Goal: Task Accomplishment & Management: Manage account settings

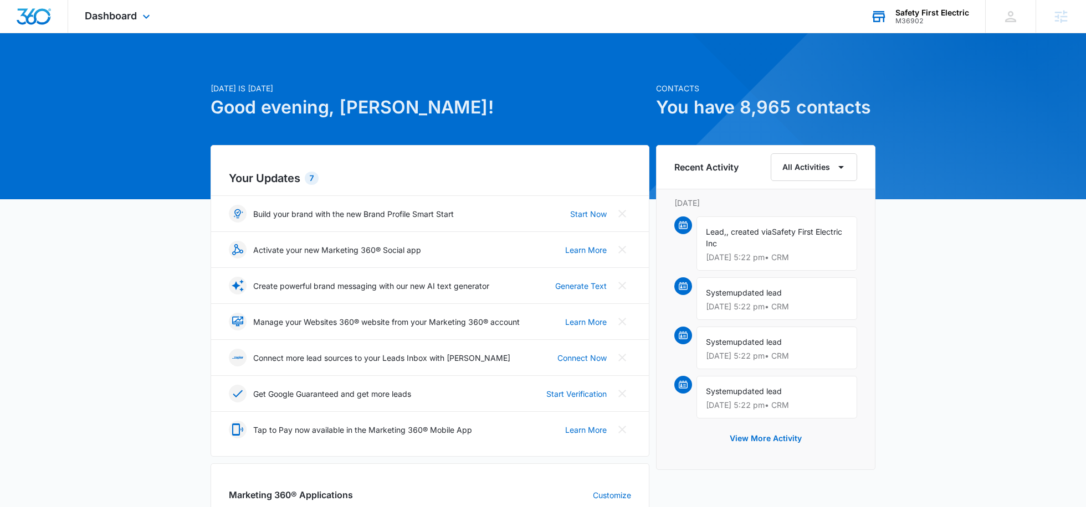
click at [917, 20] on div "M36902" at bounding box center [932, 21] width 74 height 8
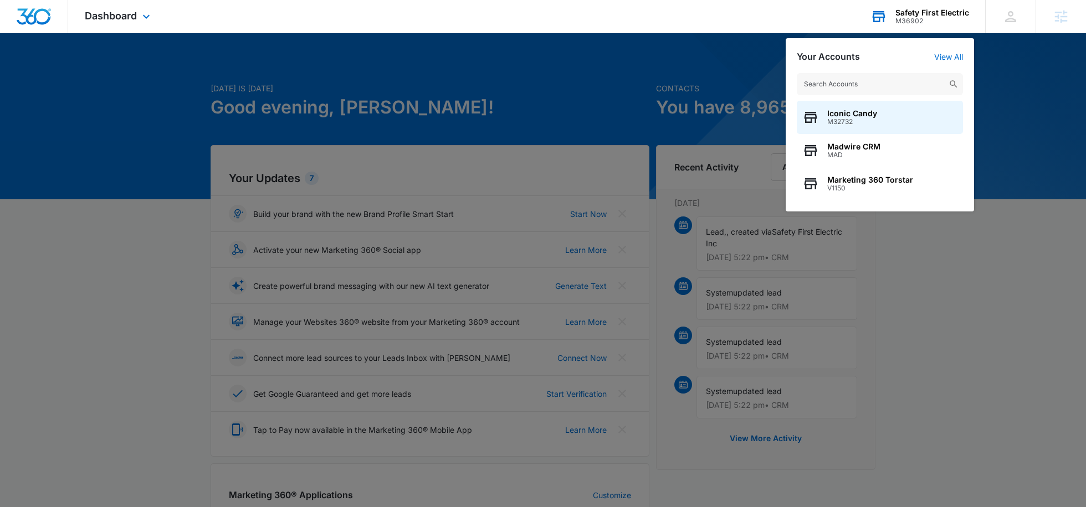
click at [845, 81] on input "text" at bounding box center [879, 84] width 166 height 22
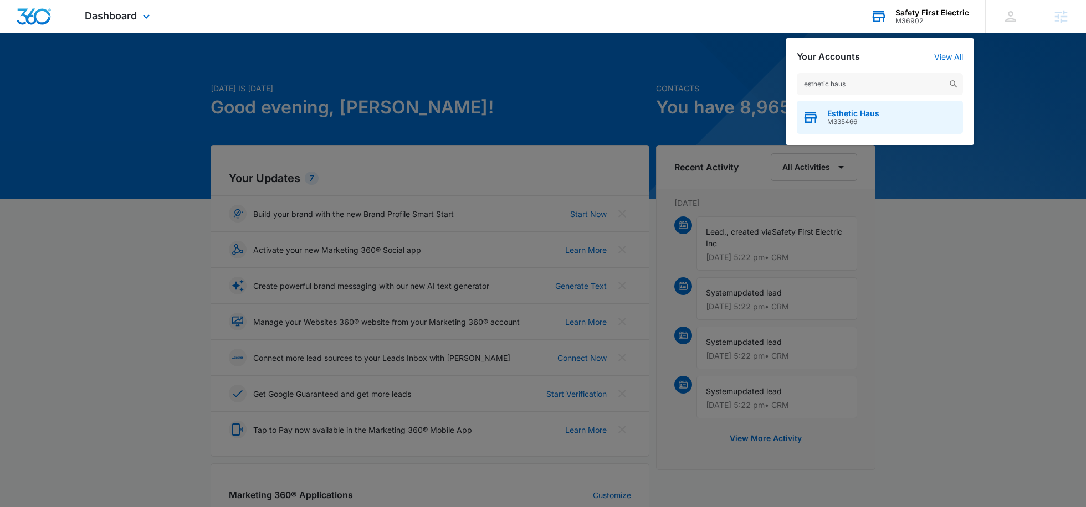
type input "esthetic haus"
click at [844, 114] on span "Esthetic Haus" at bounding box center [853, 113] width 52 height 9
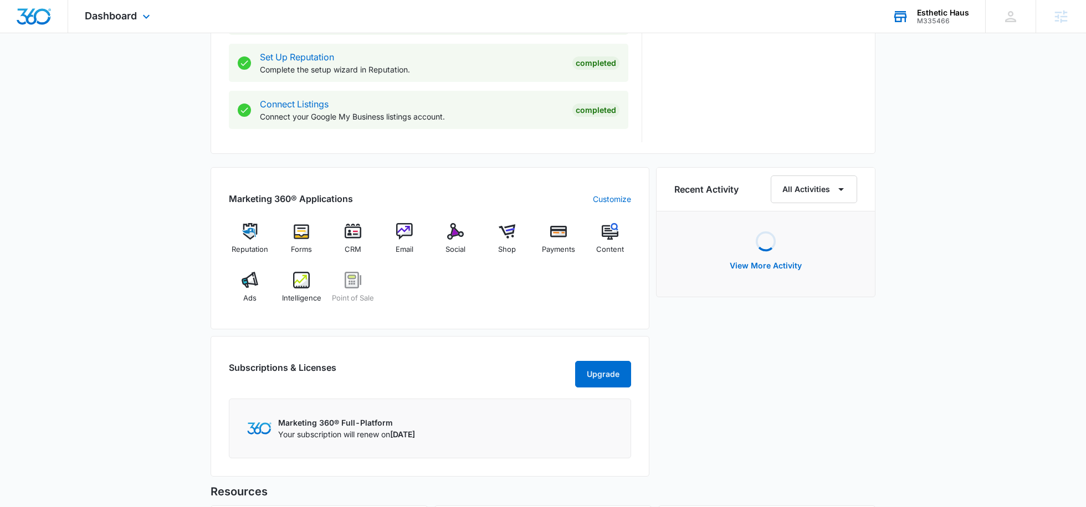
scroll to position [568, 0]
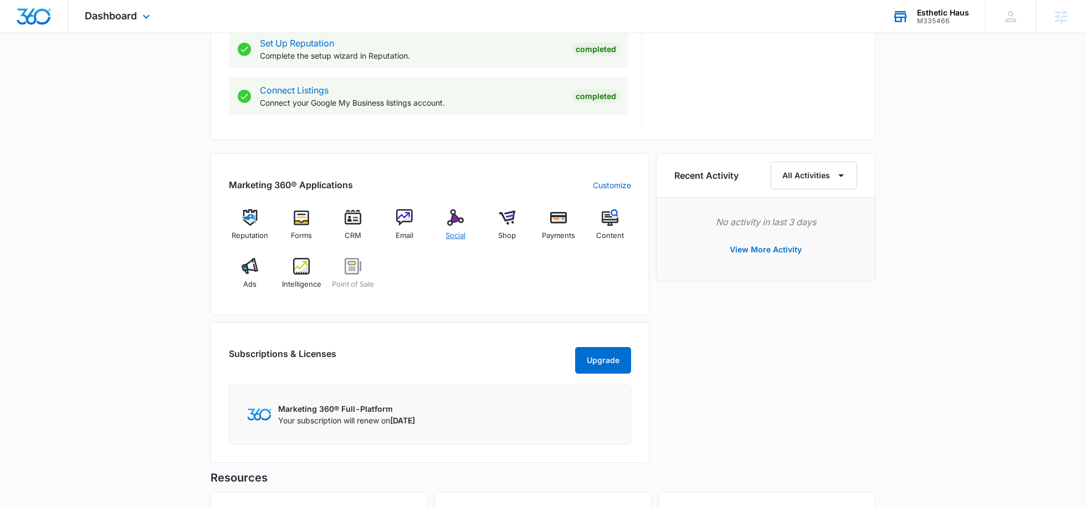
click at [460, 222] on img at bounding box center [455, 217] width 17 height 17
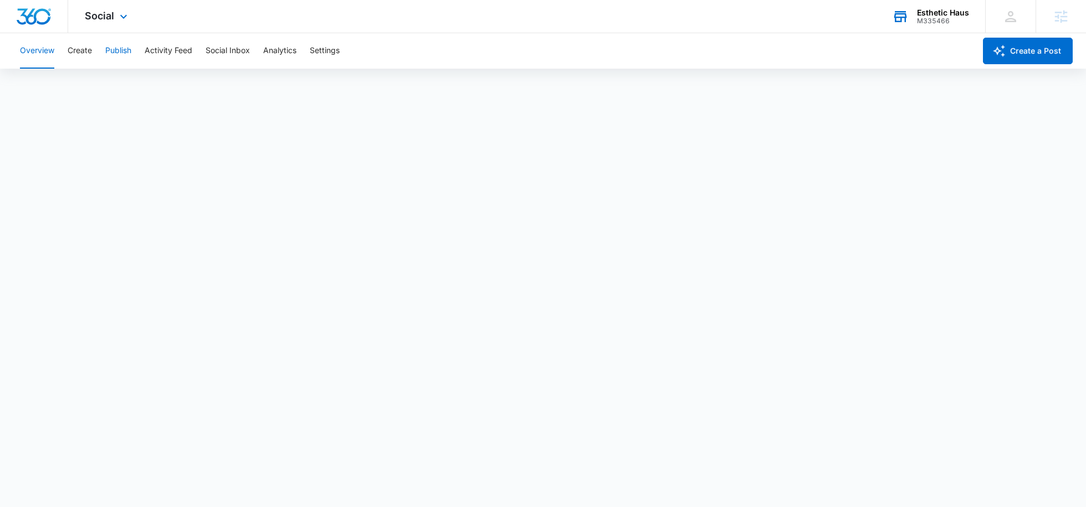
click at [124, 52] on button "Publish" at bounding box center [118, 50] width 26 height 35
click at [88, 89] on button "Schedules" at bounding box center [85, 84] width 38 height 31
click at [46, 81] on button "Calendar" at bounding box center [36, 84] width 33 height 31
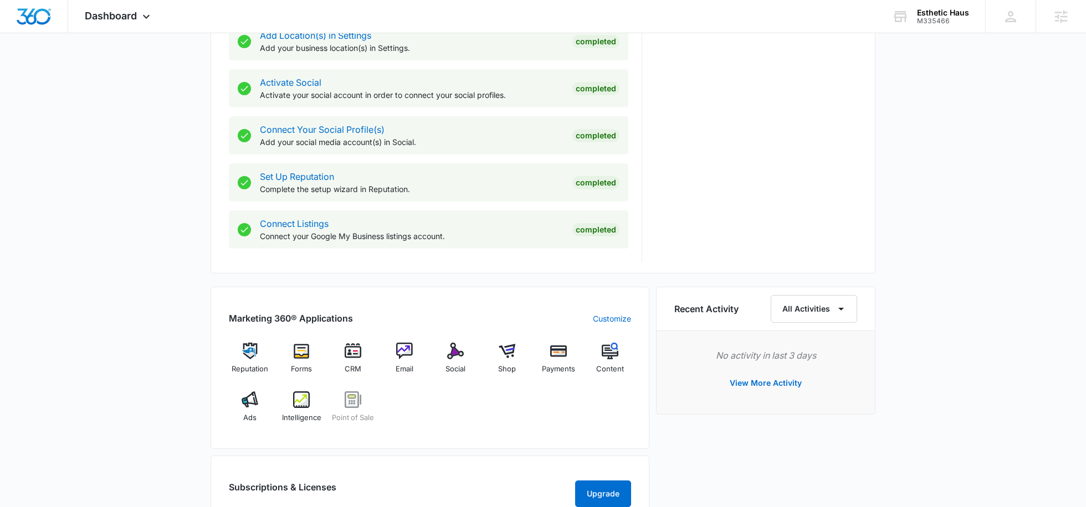
scroll to position [455, 0]
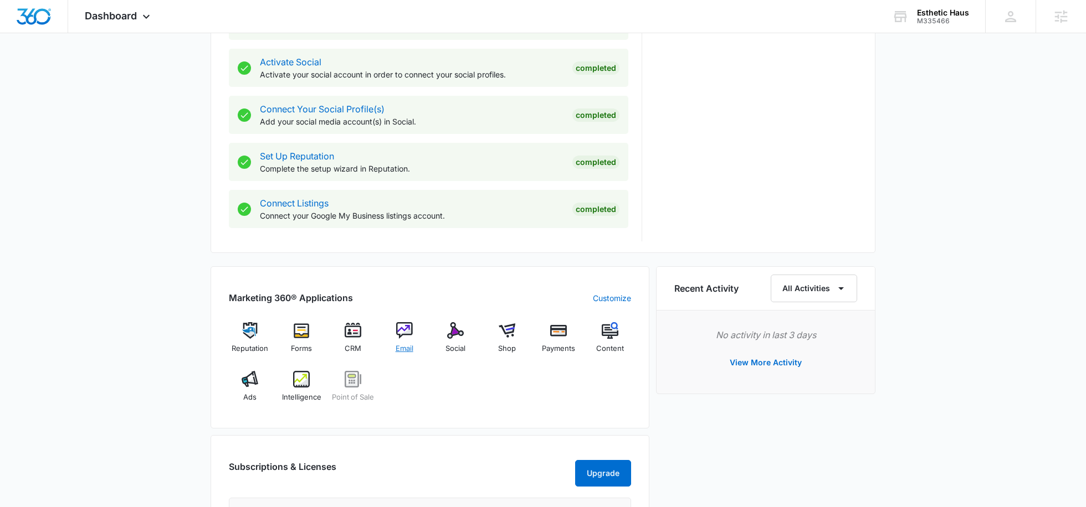
click at [402, 343] on span "Email" at bounding box center [404, 348] width 18 height 11
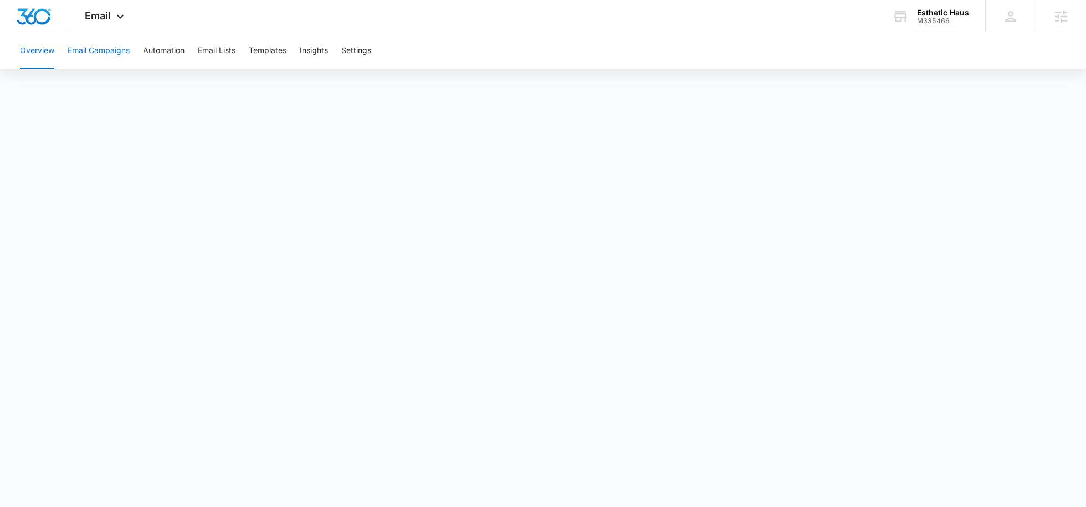
click at [114, 46] on button "Email Campaigns" at bounding box center [99, 50] width 62 height 35
click at [280, 46] on button "Templates" at bounding box center [268, 50] width 38 height 35
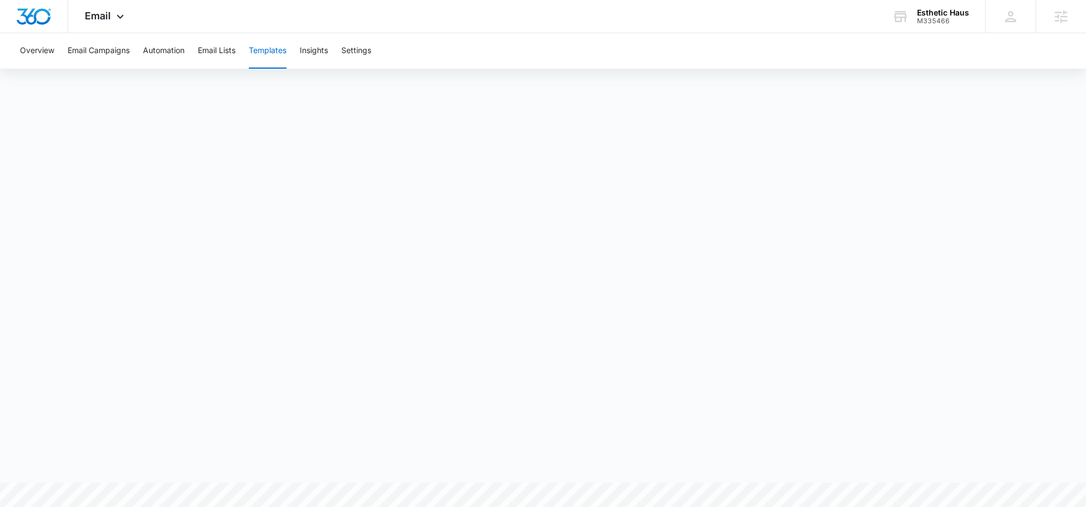
click at [117, 58] on button "Email Campaigns" at bounding box center [99, 50] width 62 height 35
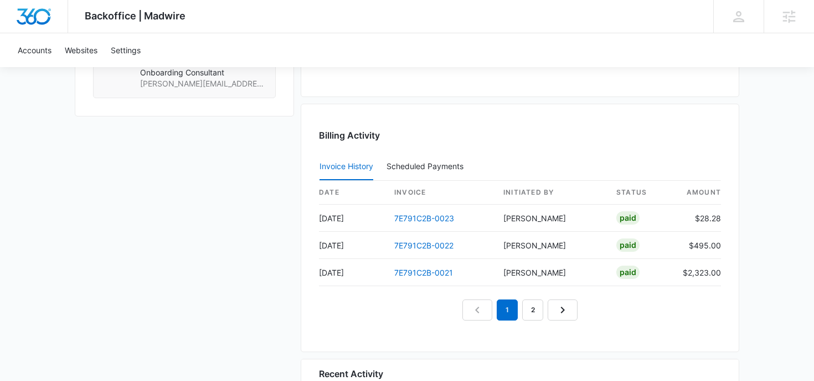
scroll to position [1030, 0]
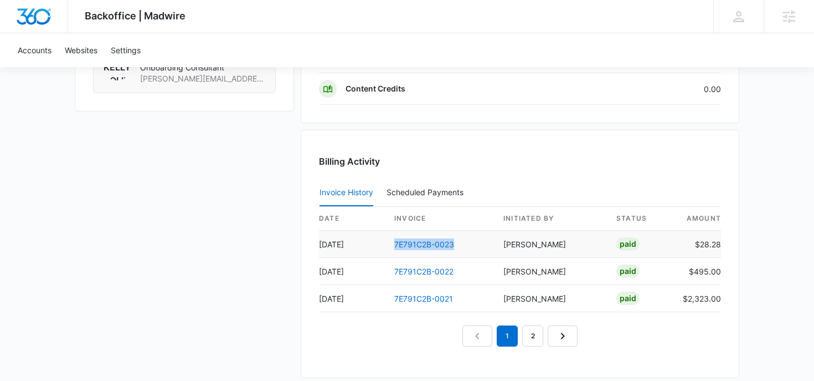
drag, startPoint x: 463, startPoint y: 244, endPoint x: 390, endPoint y: 244, distance: 72.6
click at [390, 244] on td "7E791C2B-0023" at bounding box center [439, 243] width 109 height 27
copy link "7E791C2B-0023"
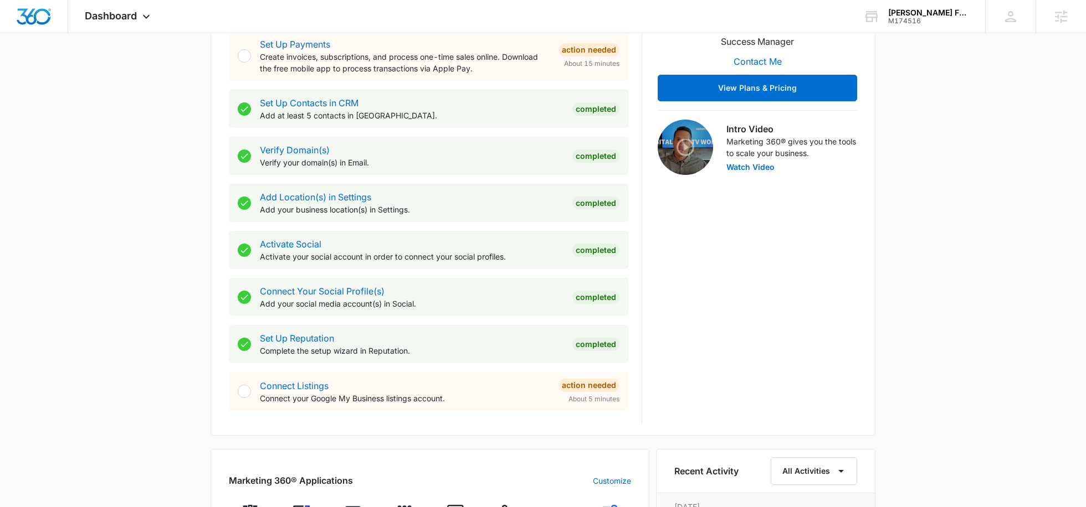
scroll to position [277, 0]
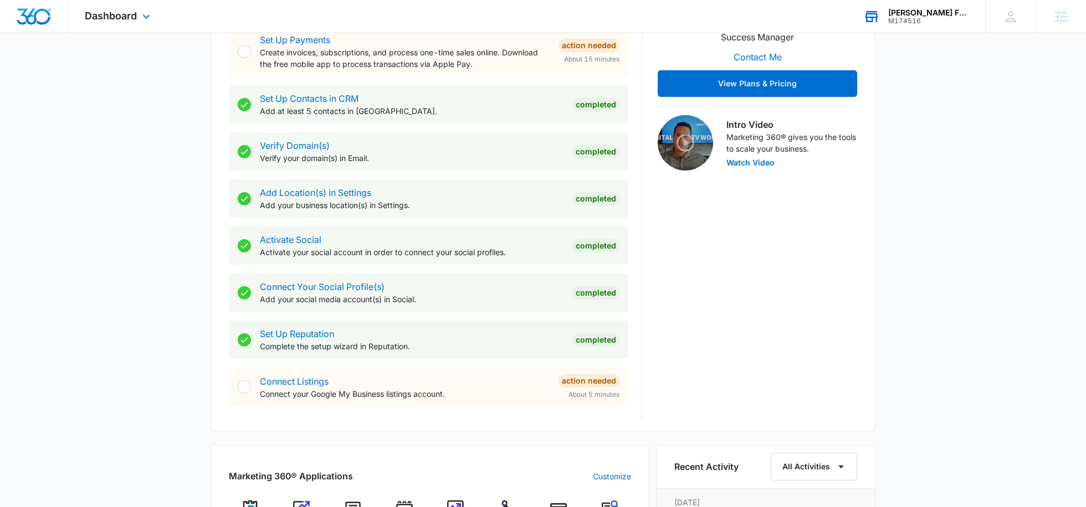
click at [885, 13] on div "McCorkle Family Farms M174516 Your Accounts View All" at bounding box center [915, 16] width 138 height 33
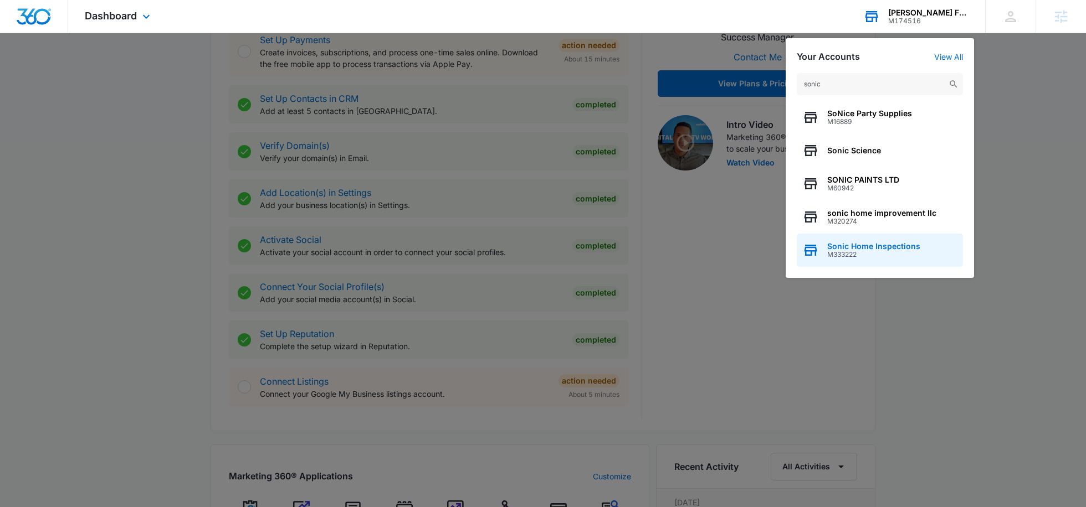
type input "sonic"
click at [847, 243] on span "Sonic Home Inspections" at bounding box center [873, 246] width 93 height 9
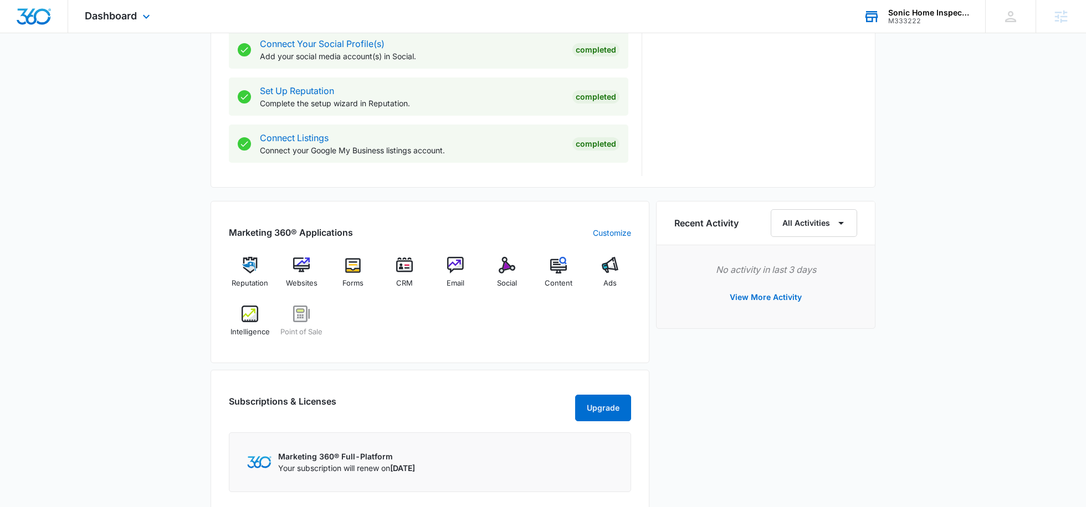
scroll to position [561, 0]
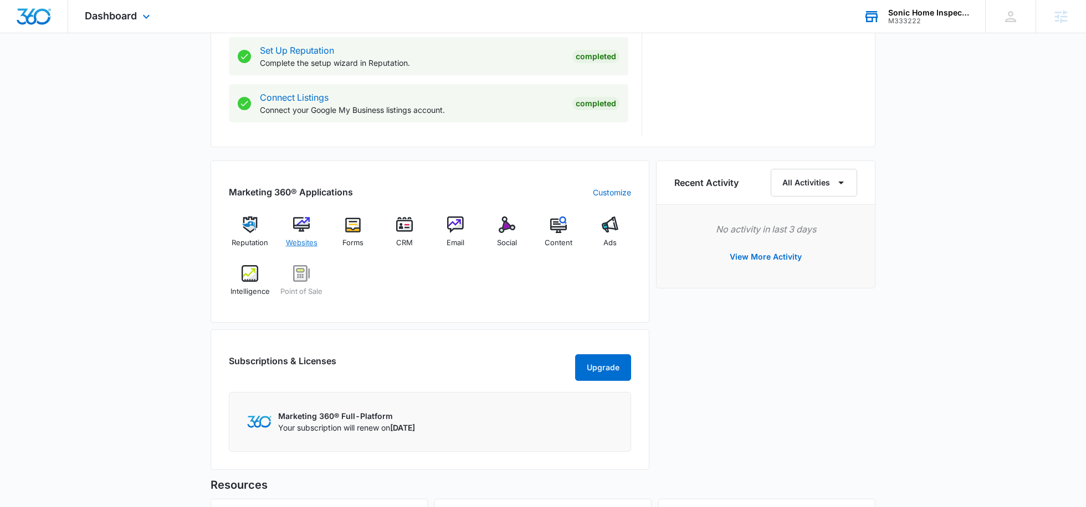
click at [304, 238] on span "Websites" at bounding box center [302, 243] width 32 height 11
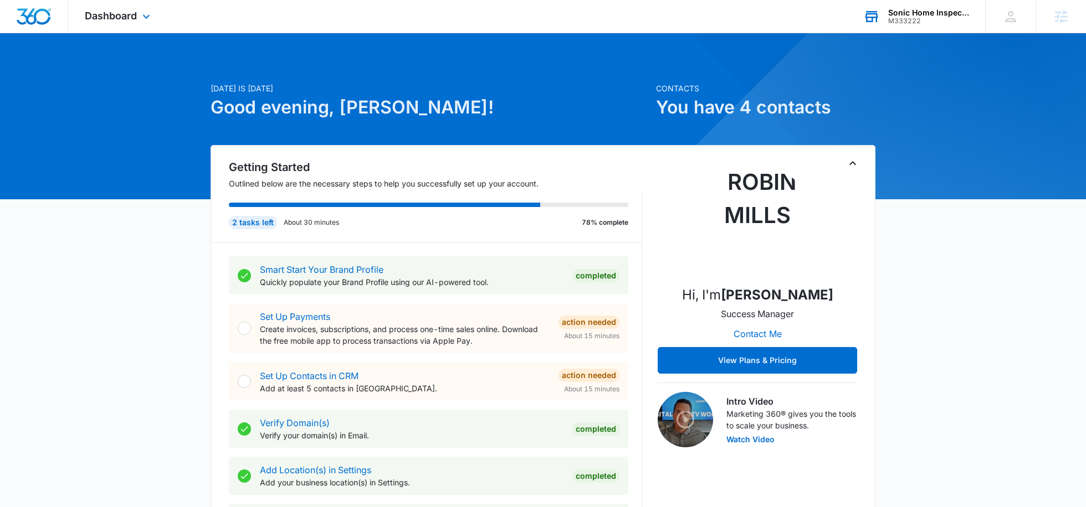
click at [901, 13] on div "Sonic Home Inspections" at bounding box center [928, 12] width 81 height 9
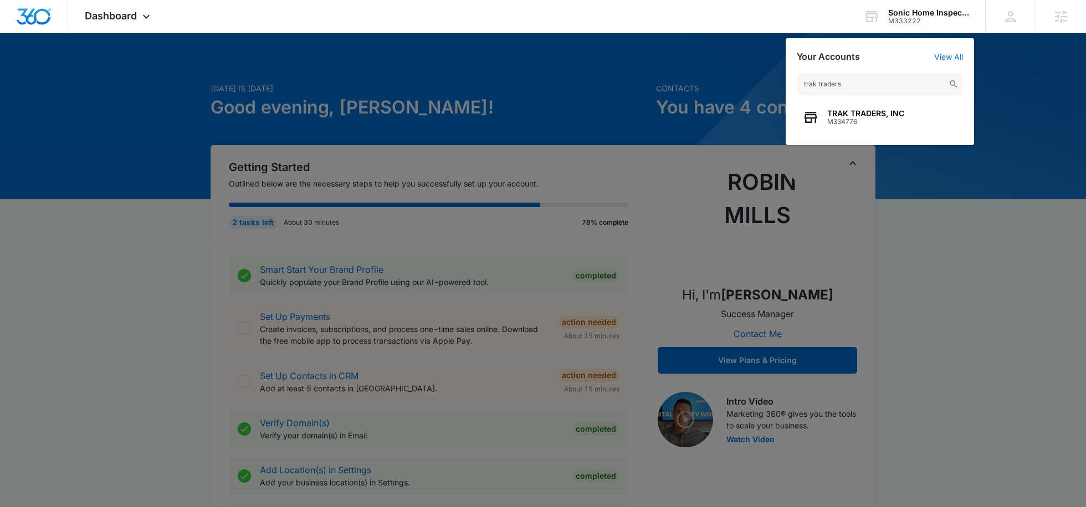
type input "trak traders"
click at [852, 125] on span "M334776" at bounding box center [865, 122] width 77 height 8
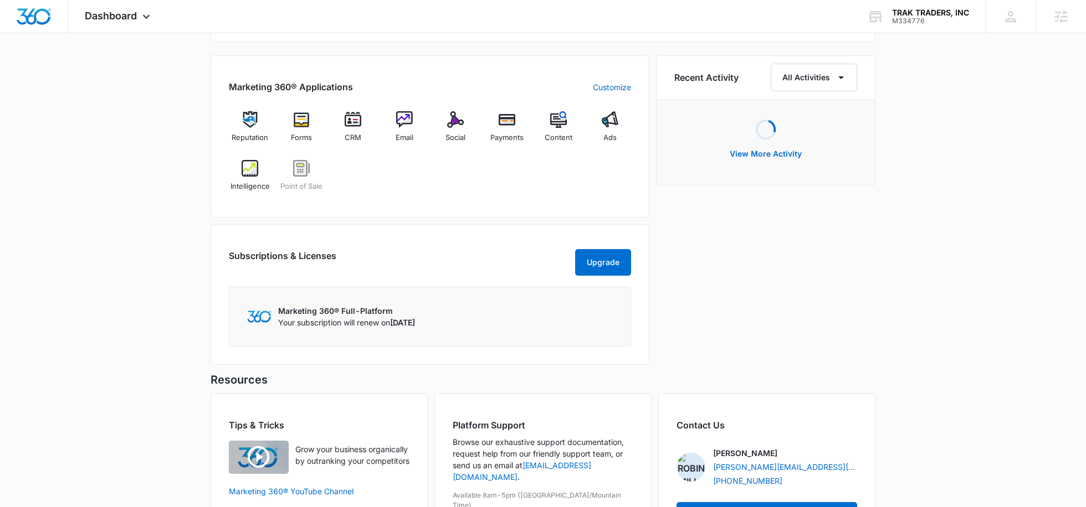
scroll to position [672, 0]
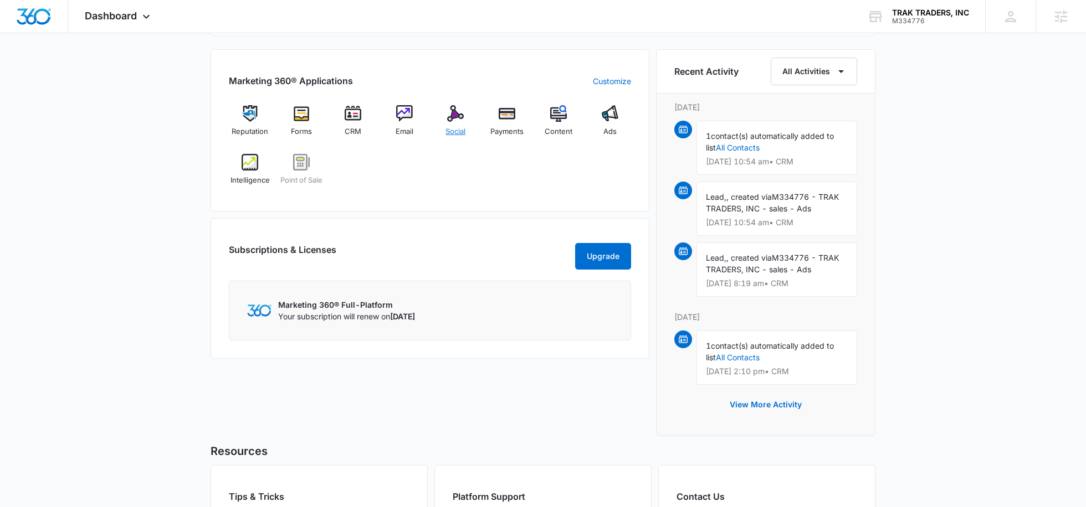
click at [452, 115] on img at bounding box center [455, 113] width 17 height 17
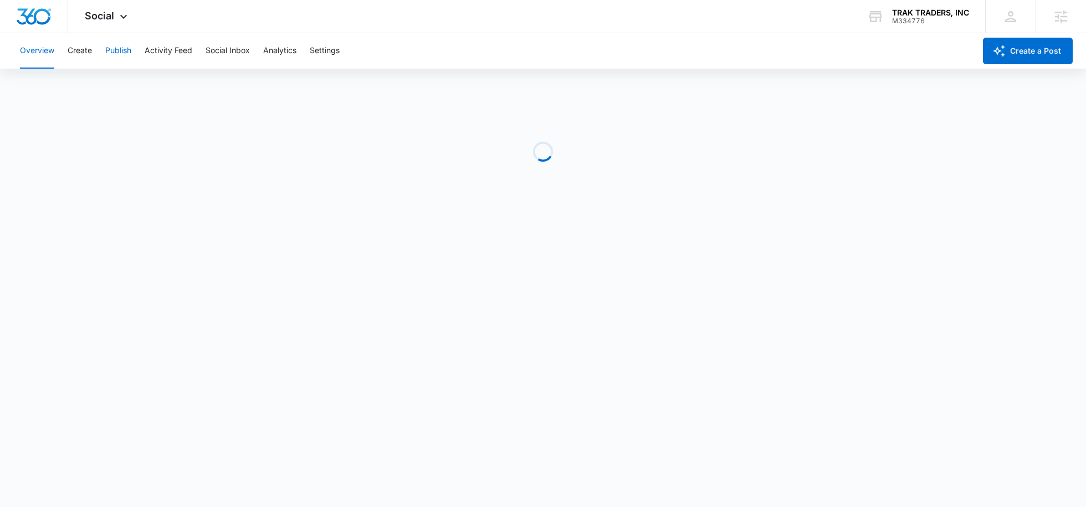
click at [114, 56] on button "Publish" at bounding box center [118, 50] width 26 height 35
